Goal: Task Accomplishment & Management: Manage account settings

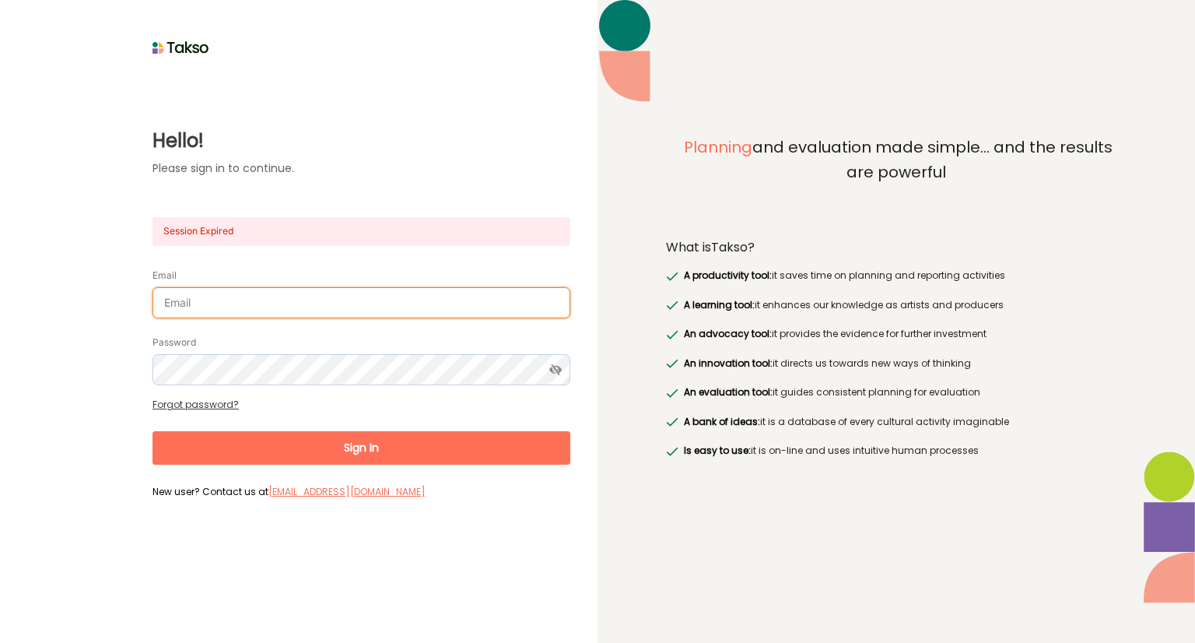
click at [320, 309] on input "Email" at bounding box center [361, 302] width 418 height 31
type input "[EMAIL_ADDRESS][DOMAIN_NAME]"
click at [356, 455] on button "Sign In" at bounding box center [361, 447] width 418 height 33
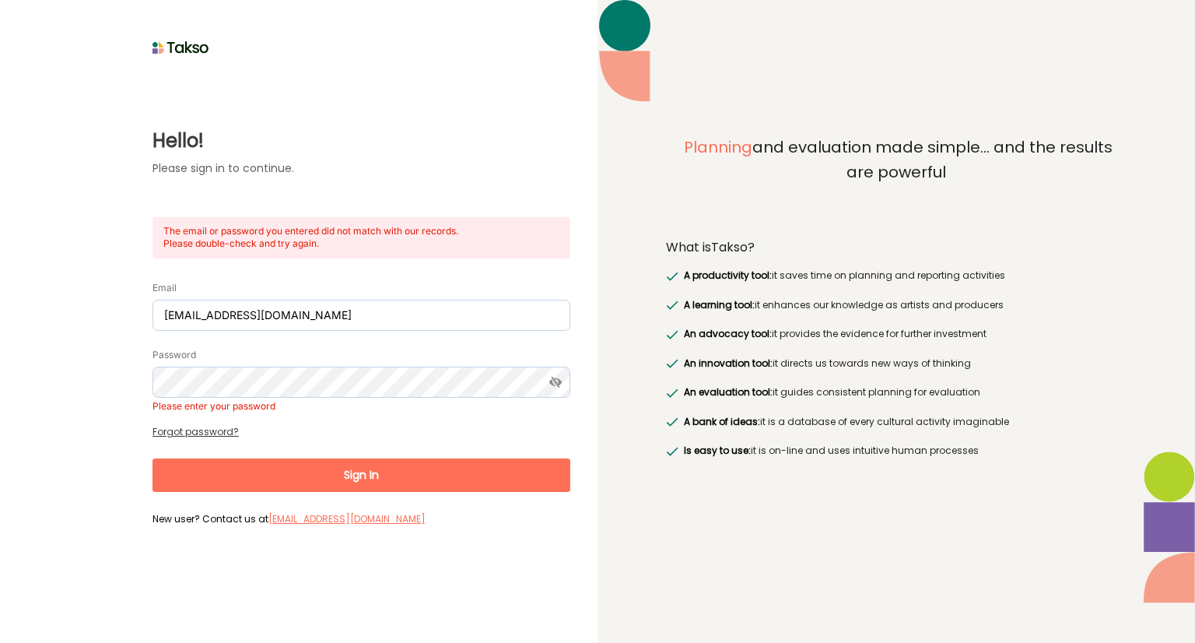
click at [190, 431] on link "Forgot password?" at bounding box center [195, 431] width 86 height 13
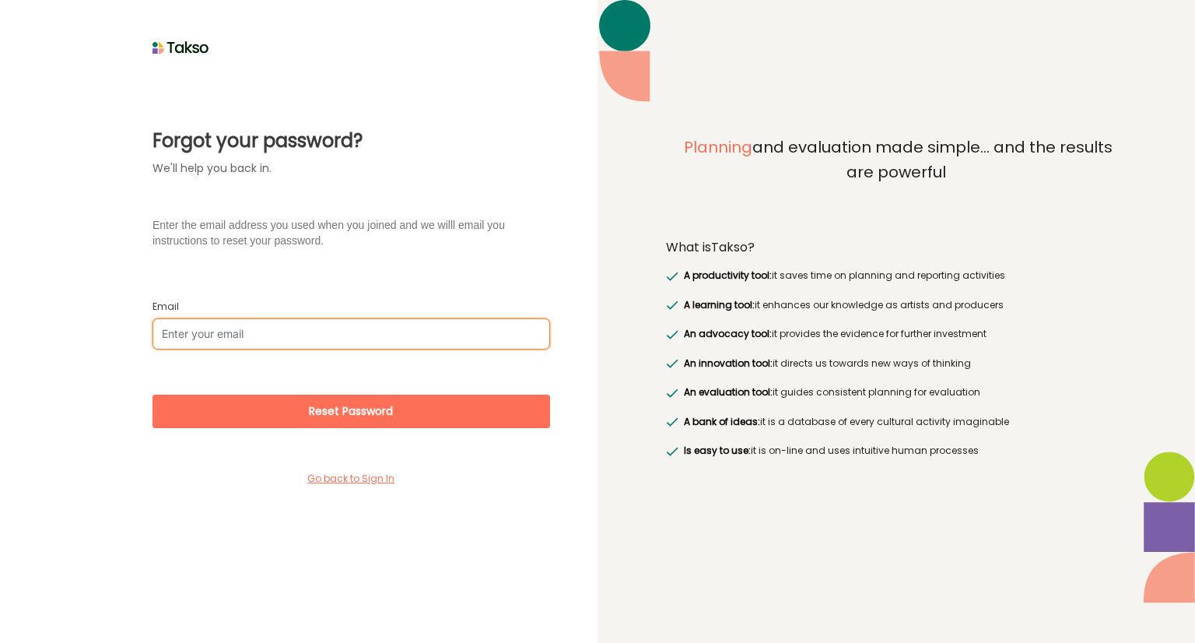
click at [268, 336] on input "Email" at bounding box center [351, 333] width 398 height 31
type input "[EMAIL_ADDRESS][DOMAIN_NAME]"
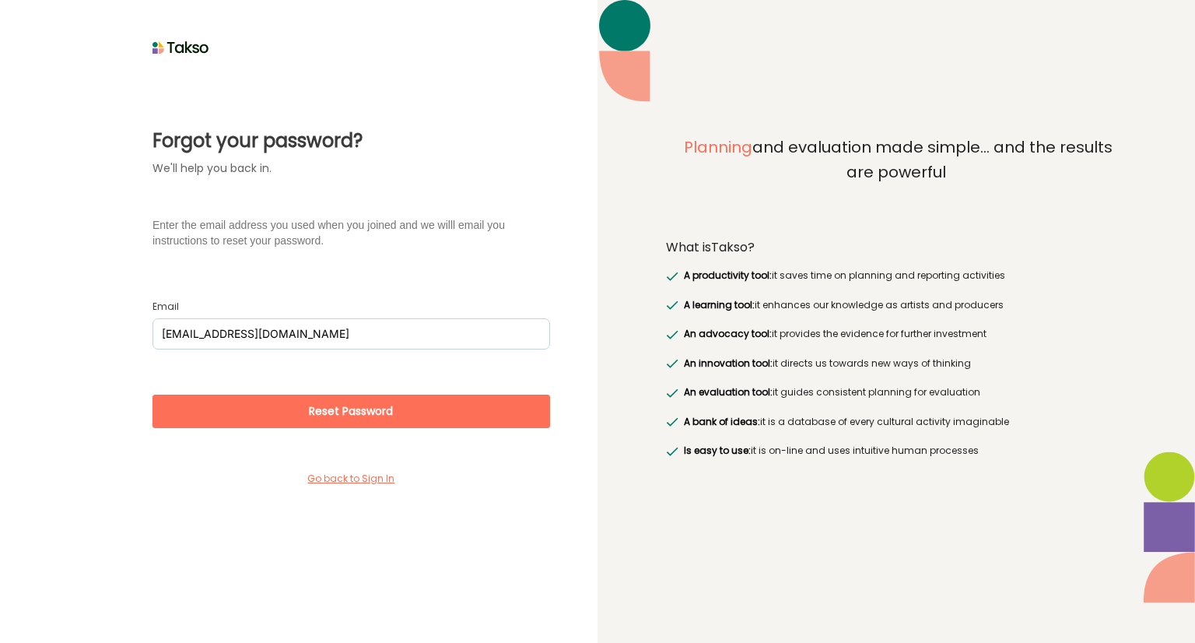
click at [317, 412] on button "Reset Password" at bounding box center [351, 410] width 398 height 33
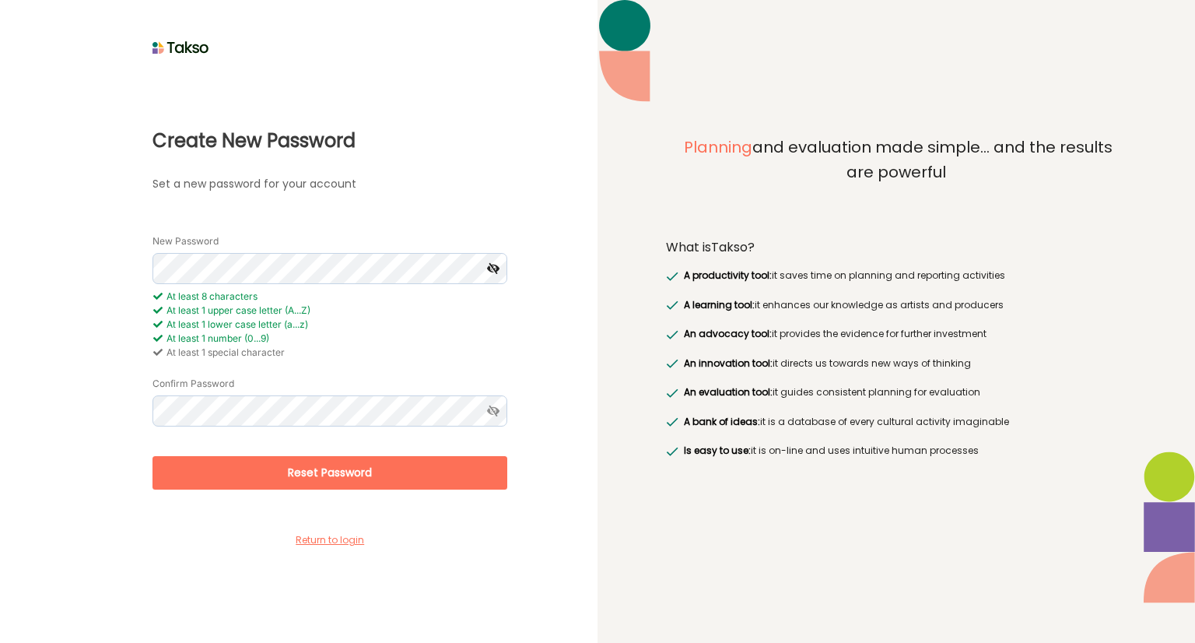
click at [492, 269] on icon at bounding box center [492, 268] width 29 height 31
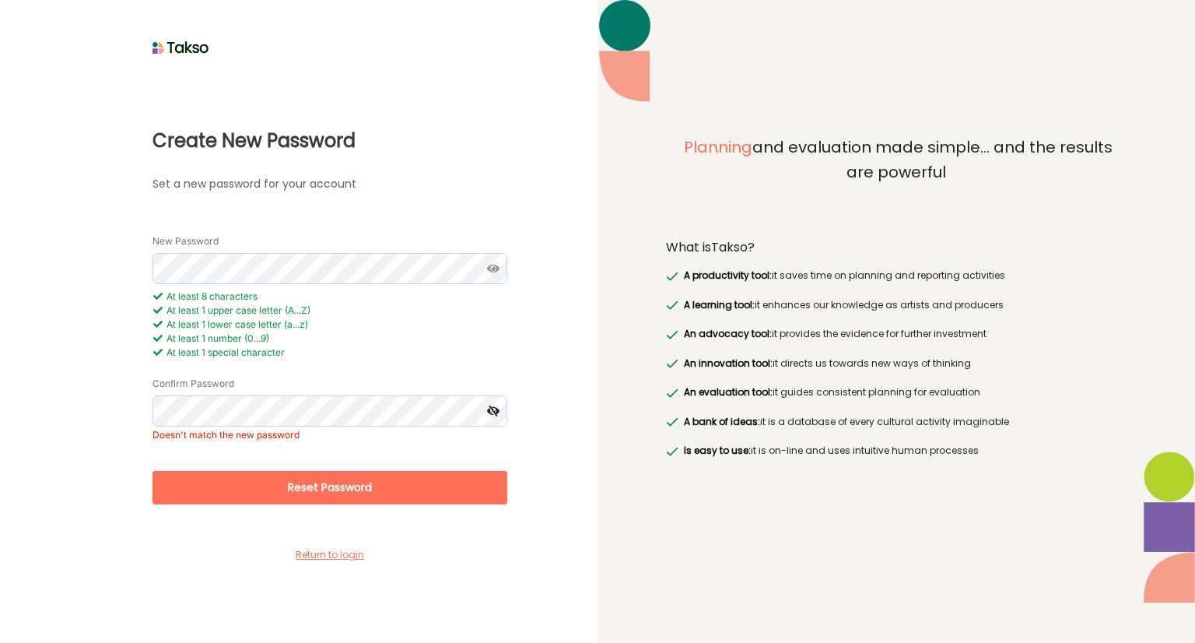
click at [490, 411] on icon at bounding box center [492, 410] width 29 height 31
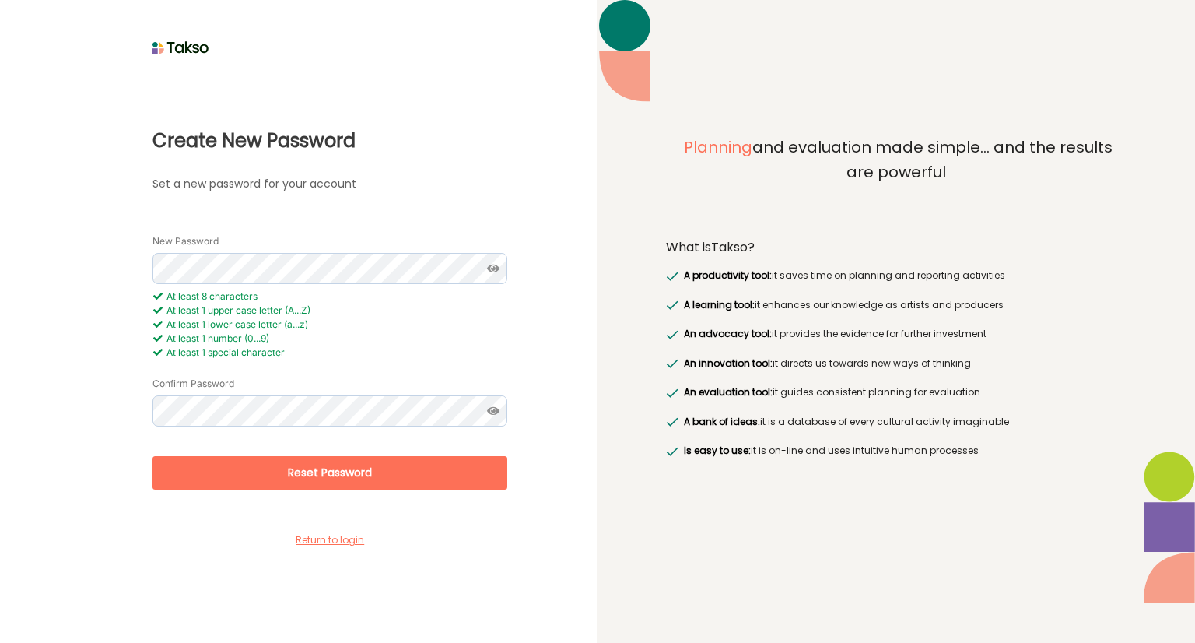
click at [340, 474] on button "Reset Password" at bounding box center [329, 472] width 355 height 33
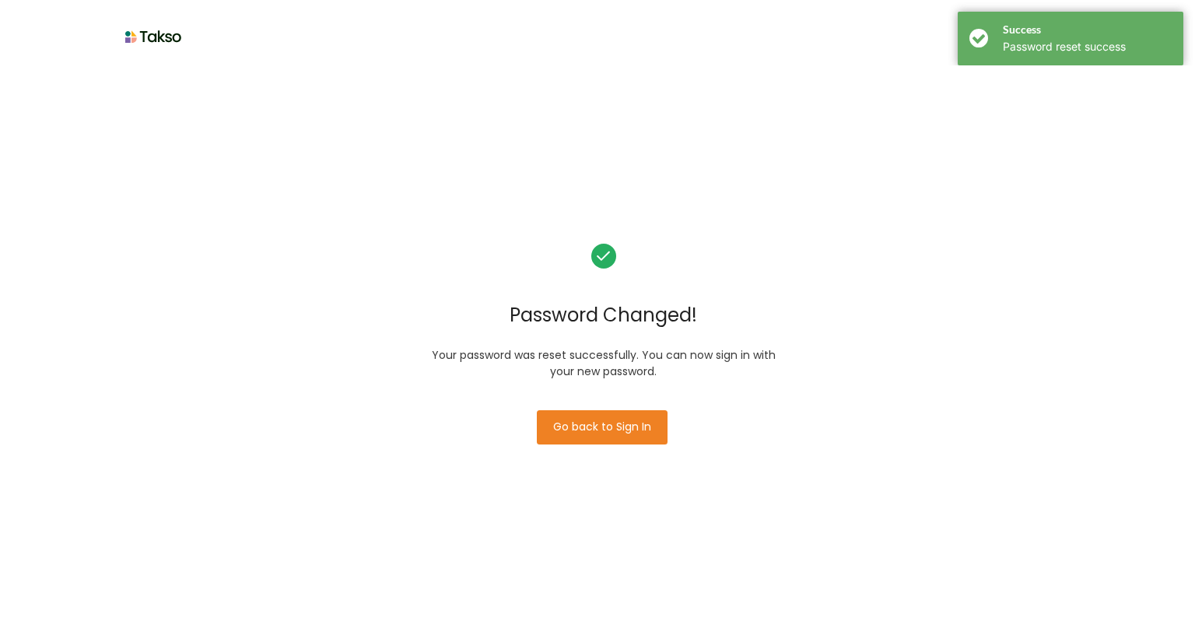
click at [619, 427] on button "Go back to Sign In" at bounding box center [602, 427] width 131 height 34
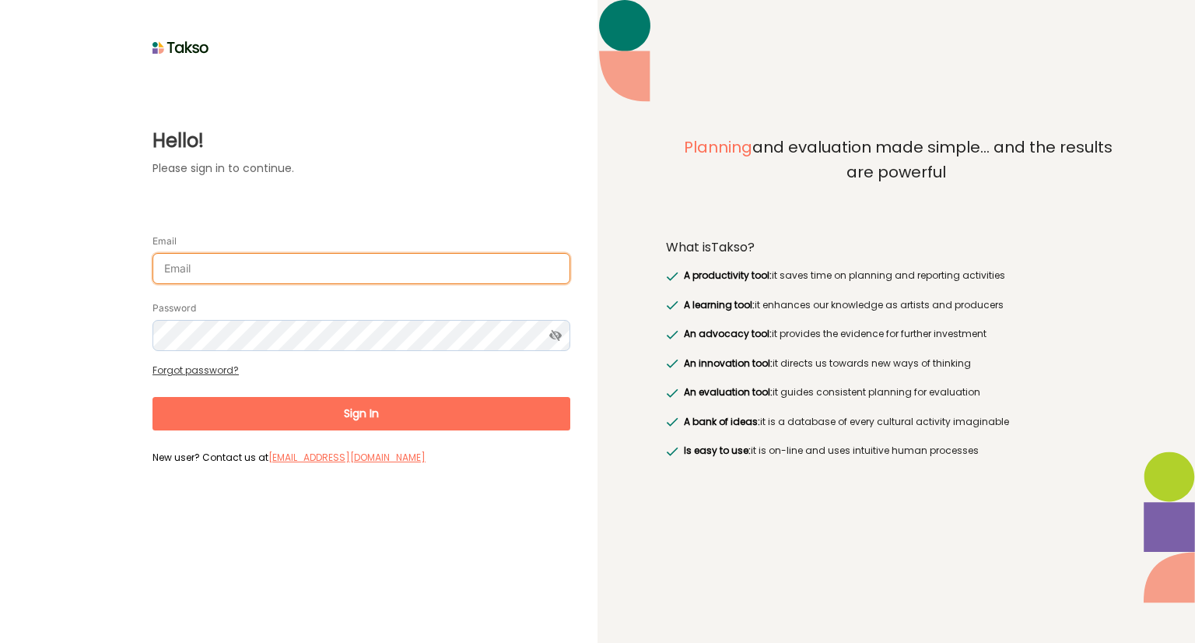
click at [379, 278] on input "Email" at bounding box center [361, 268] width 418 height 31
type input "[EMAIL_ADDRESS][DOMAIN_NAME]"
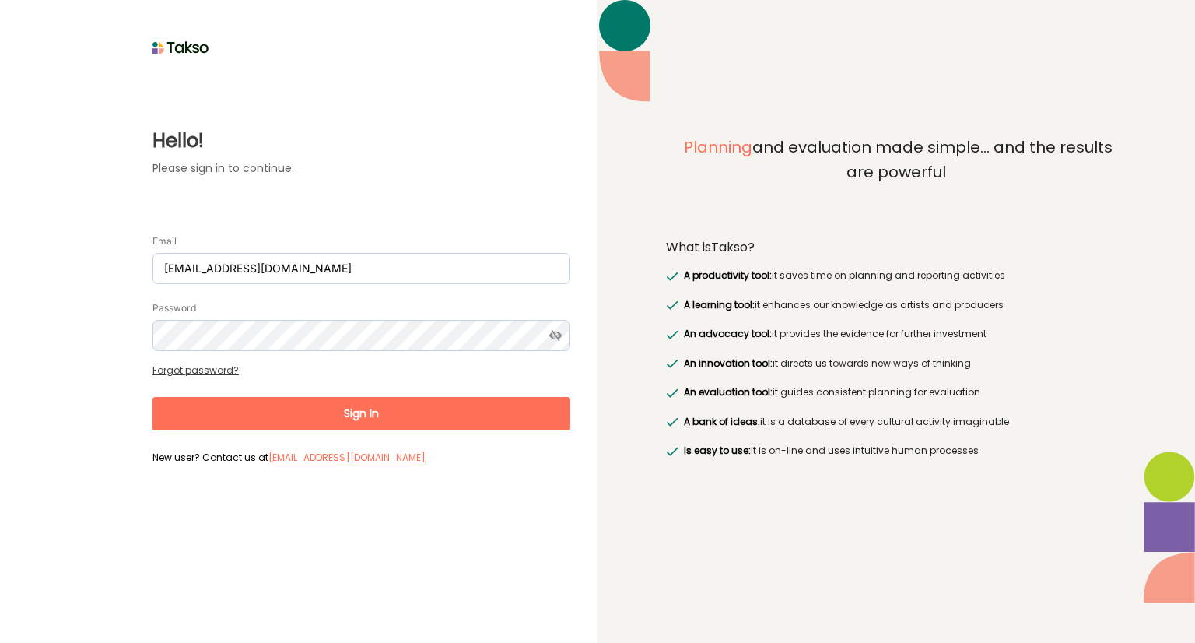
click at [363, 414] on button "Sign In" at bounding box center [361, 413] width 418 height 33
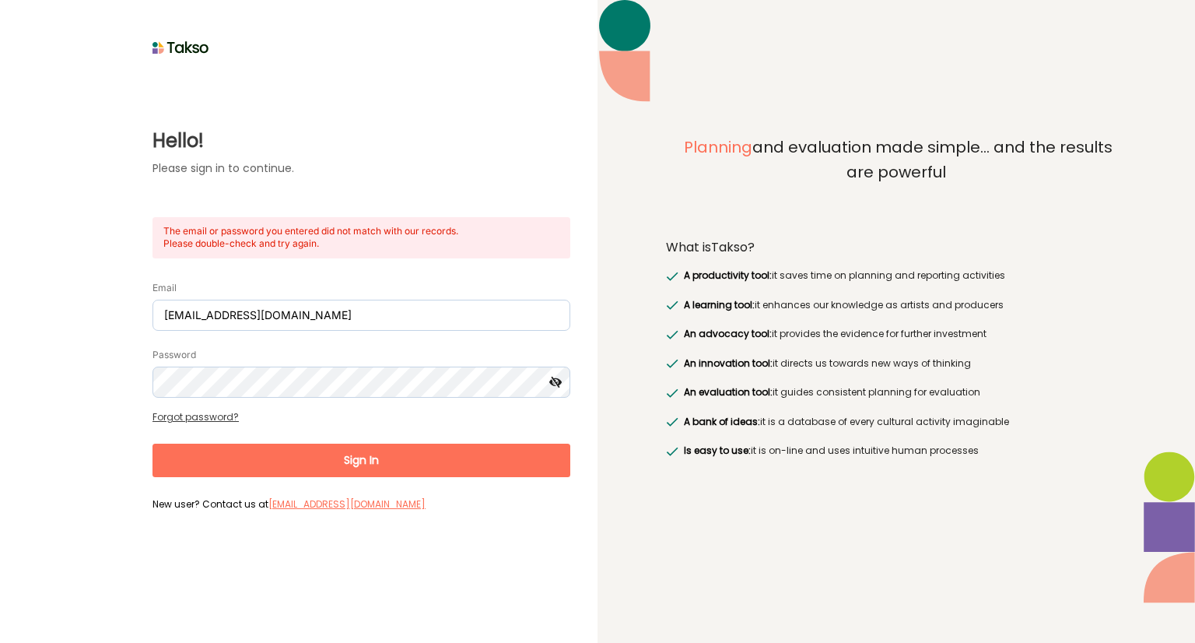
click at [559, 377] on icon at bounding box center [555, 381] width 29 height 31
click at [375, 462] on button "Sign In" at bounding box center [361, 459] width 418 height 33
